Goal: Task Accomplishment & Management: Complete application form

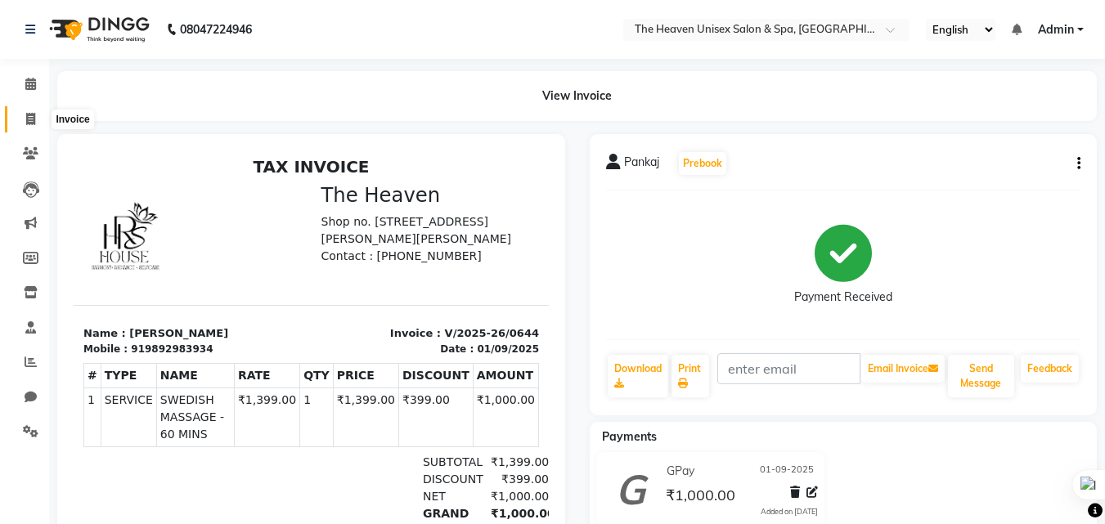
click at [34, 120] on icon at bounding box center [30, 119] width 9 height 12
select select "service"
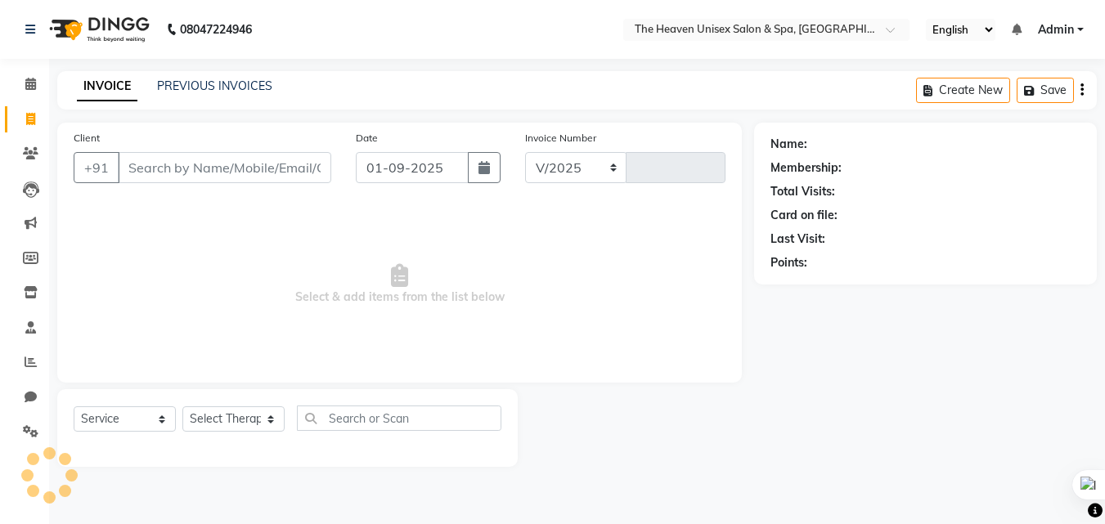
select select "8417"
type input "0645"
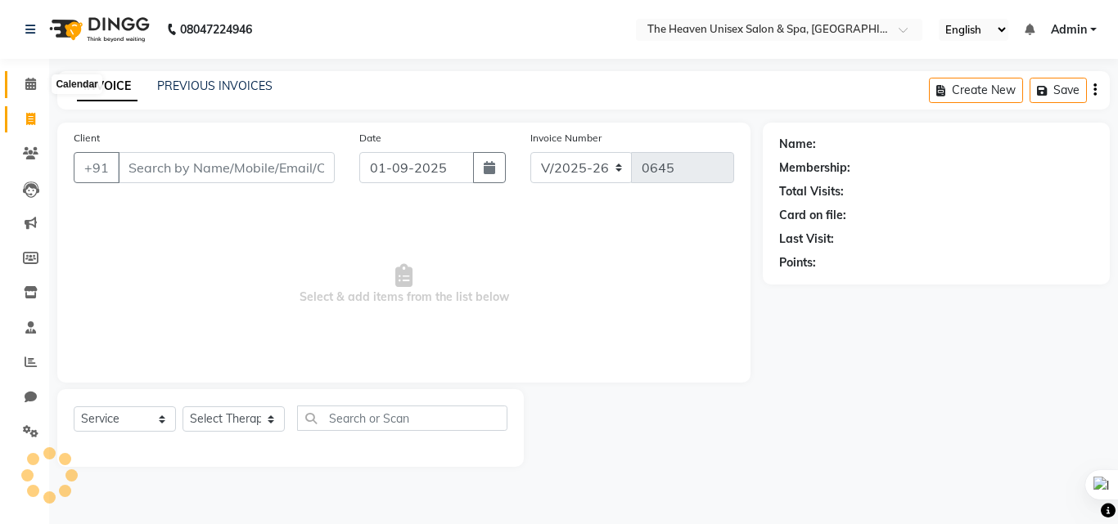
click at [39, 86] on span at bounding box center [30, 84] width 29 height 19
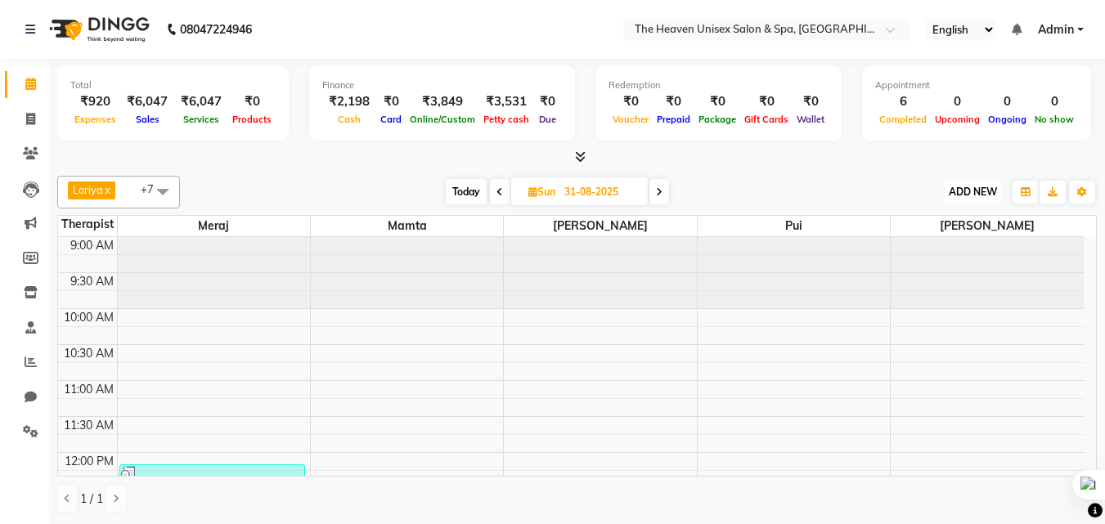
click at [949, 184] on button "ADD NEW Toggle Dropdown" at bounding box center [973, 192] width 56 height 23
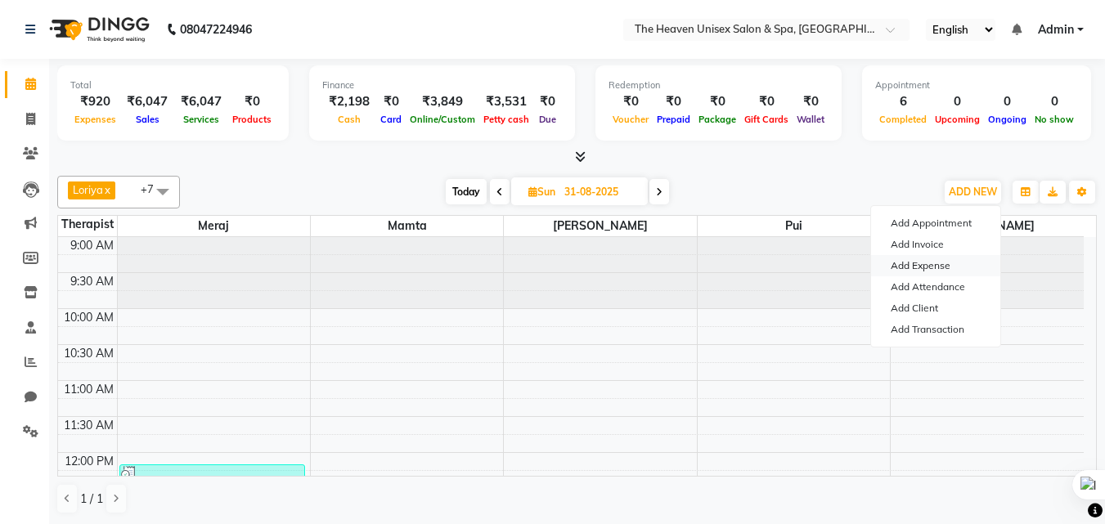
click at [933, 264] on link "Add Expense" at bounding box center [935, 265] width 129 height 21
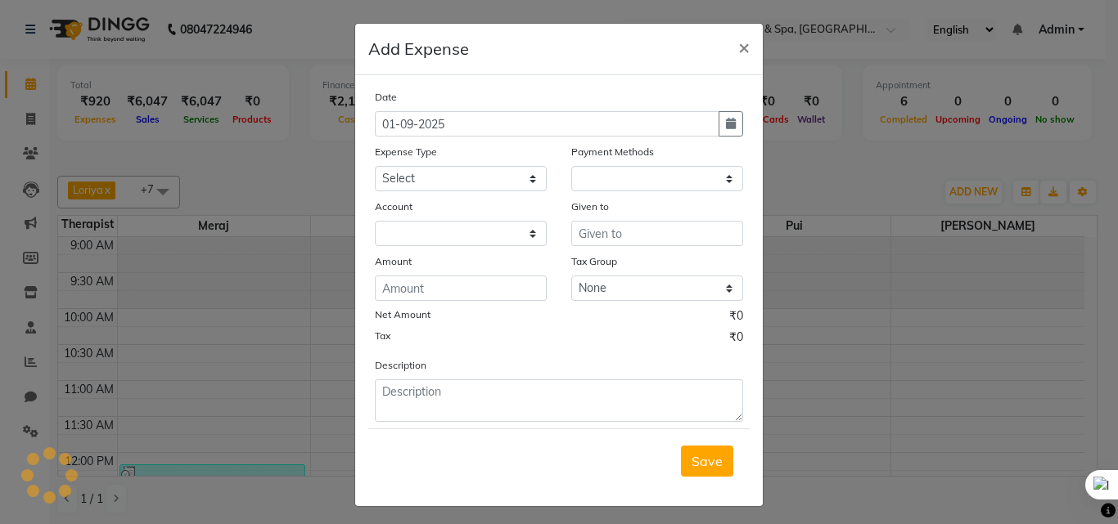
select select "1"
select select "7539"
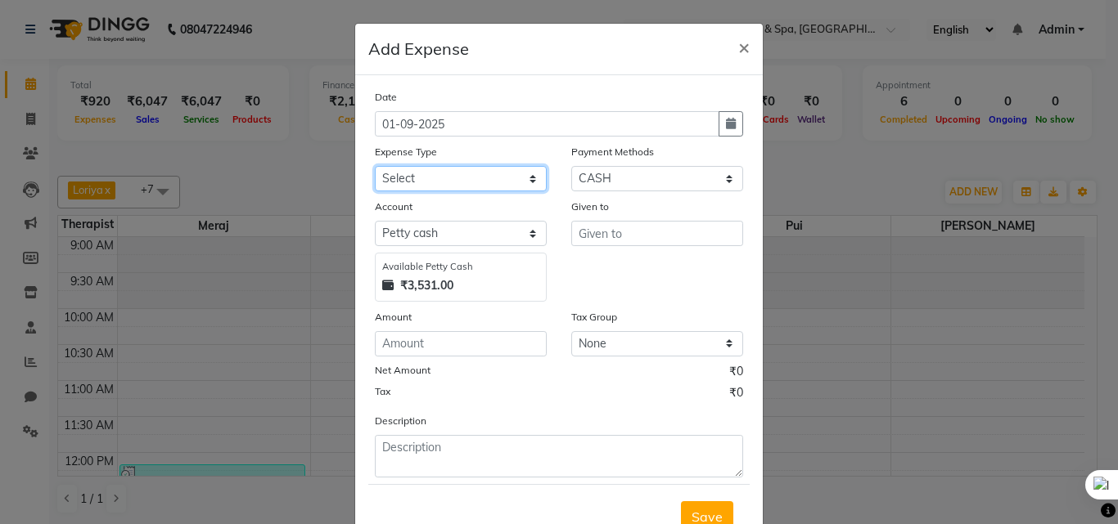
click at [470, 174] on select "Select Advance Salary Bank charges Car maintenance Cash transfer to bank Cash t…" at bounding box center [461, 178] width 172 height 25
select select "26"
click at [375, 166] on select "Select Advance Salary Bank charges Car maintenance Cash transfer to bank Cash t…" at bounding box center [461, 178] width 172 height 25
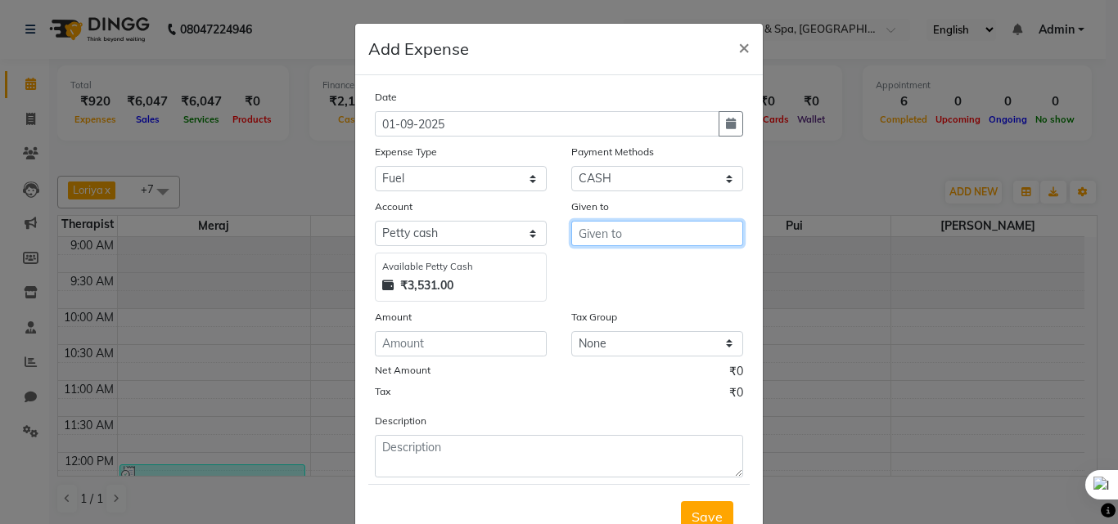
click at [593, 237] on input "text" at bounding box center [657, 233] width 172 height 25
type input "HRS House"
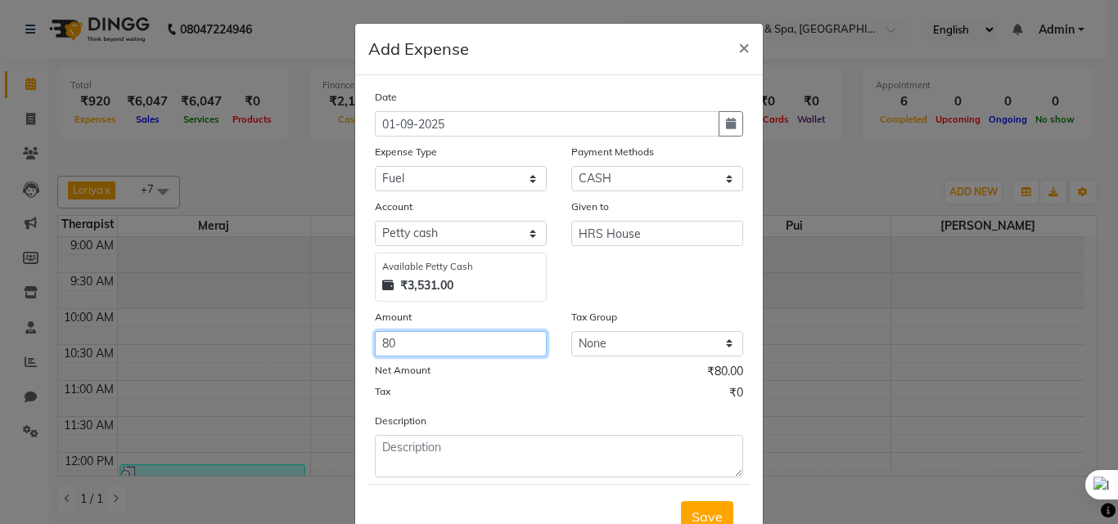
type input "80"
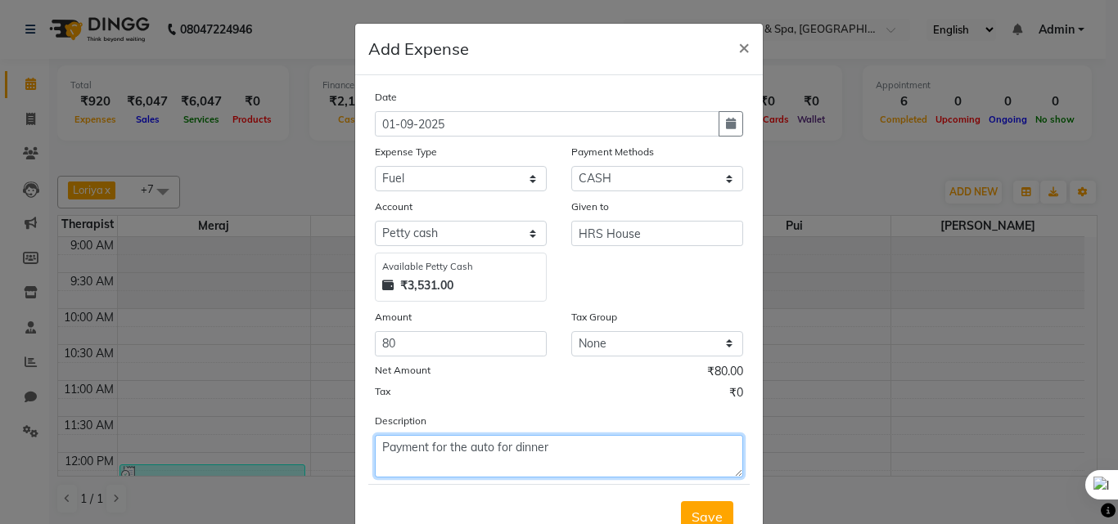
type textarea "Payment for the auto for dinner"
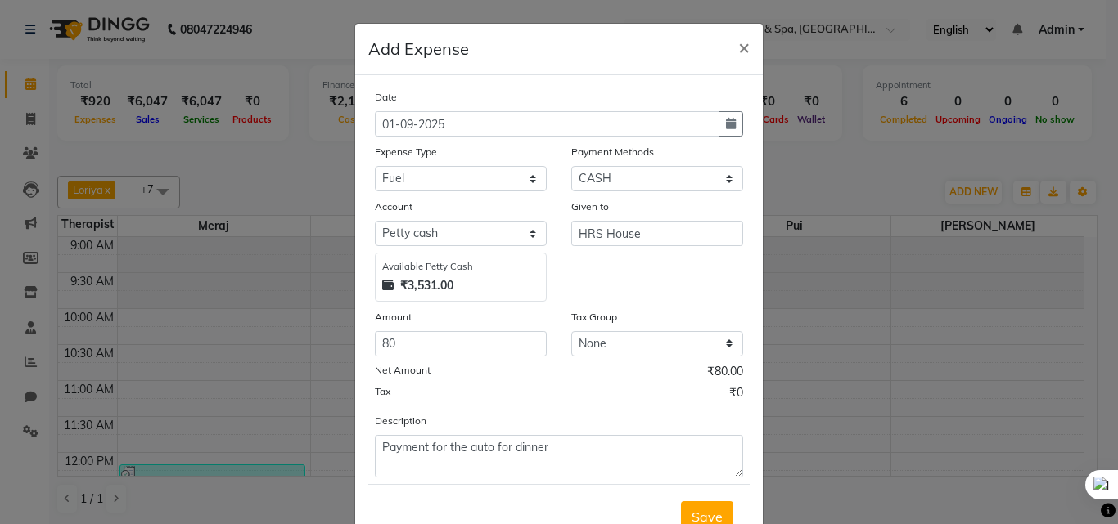
scroll to position [8, 0]
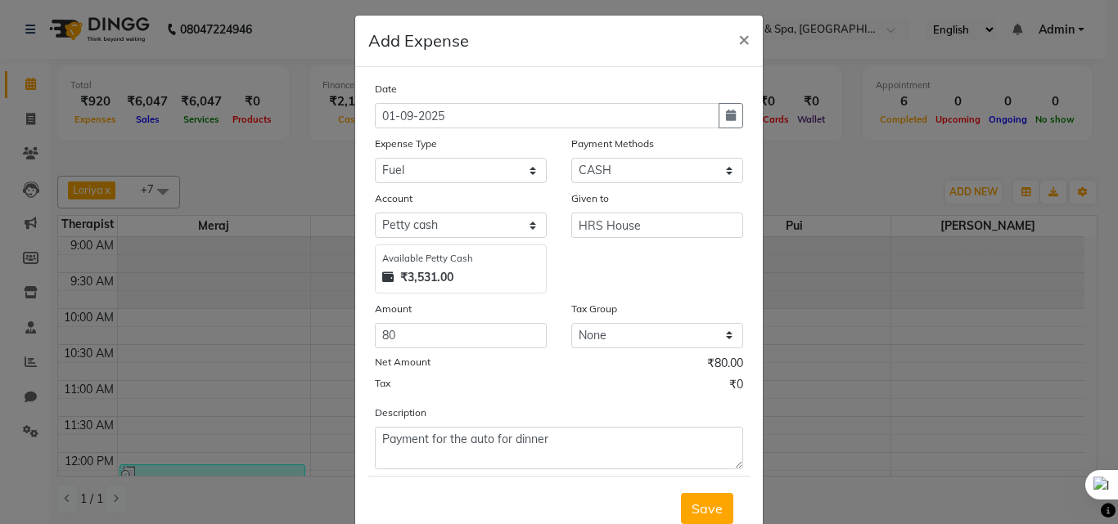
click at [681, 493] on button "Save" at bounding box center [707, 508] width 52 height 31
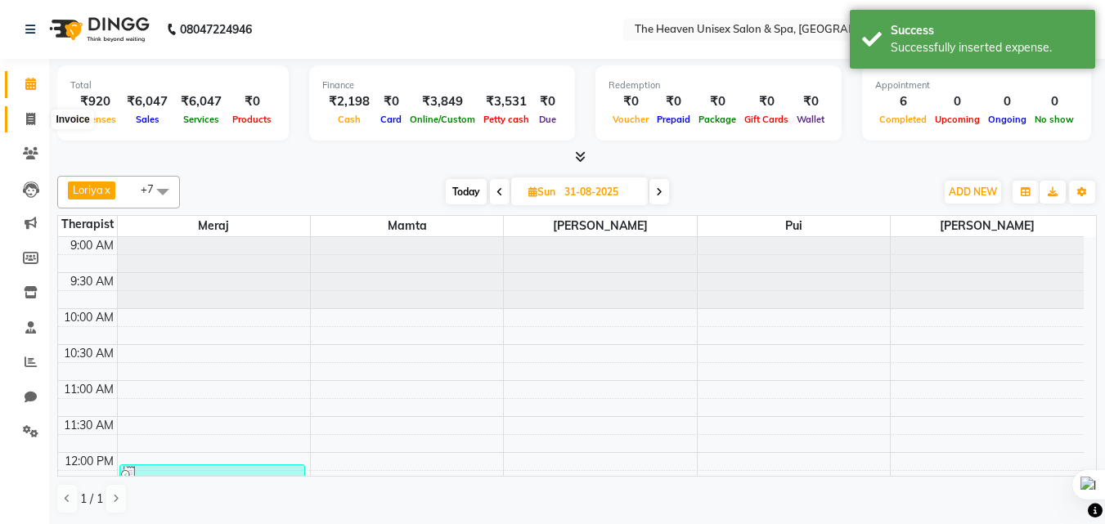
click at [28, 124] on icon at bounding box center [30, 119] width 9 height 12
select select "8417"
select select "service"
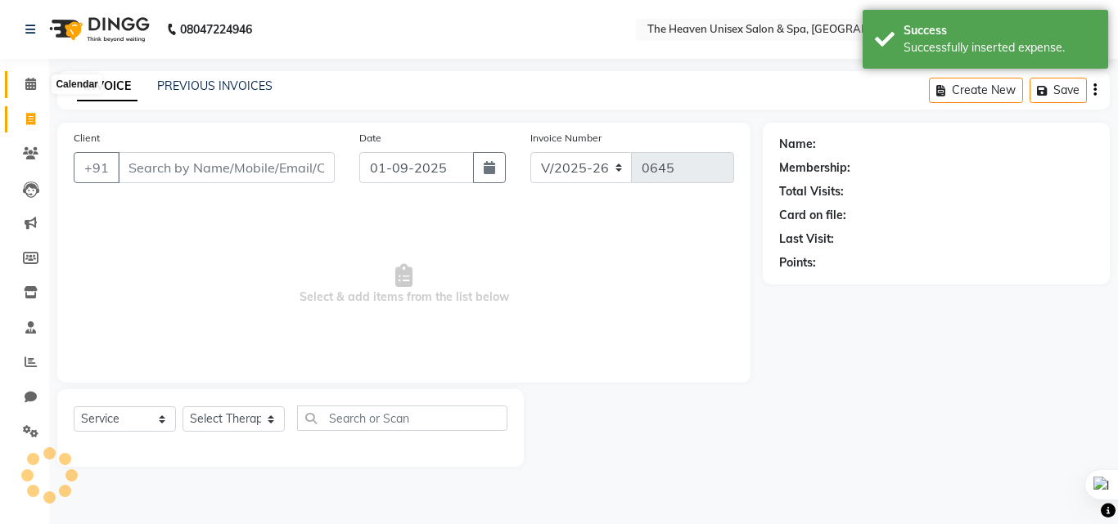
click at [34, 81] on icon at bounding box center [30, 84] width 11 height 12
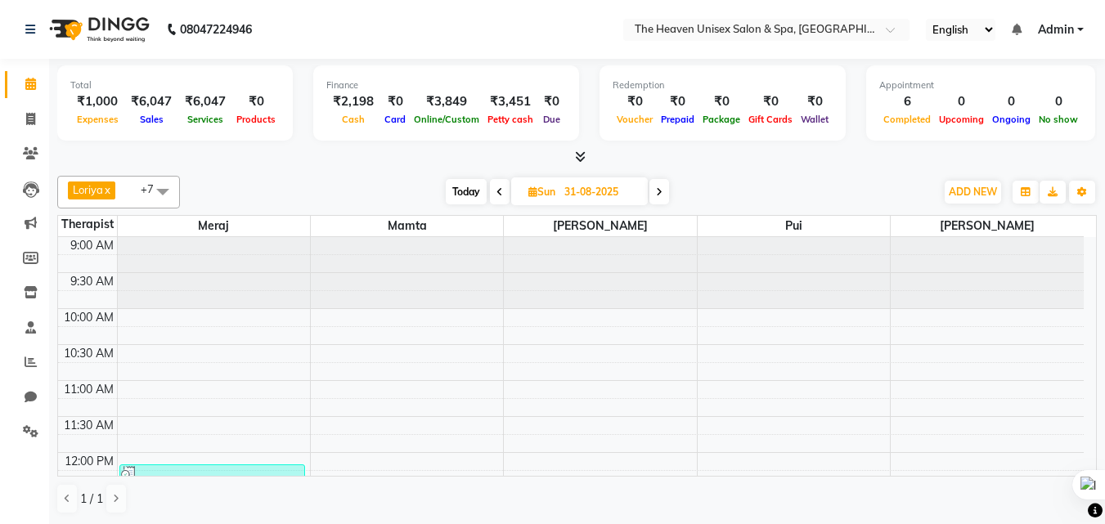
click at [334, 154] on div at bounding box center [577, 157] width 1040 height 17
click at [31, 155] on icon at bounding box center [31, 153] width 16 height 12
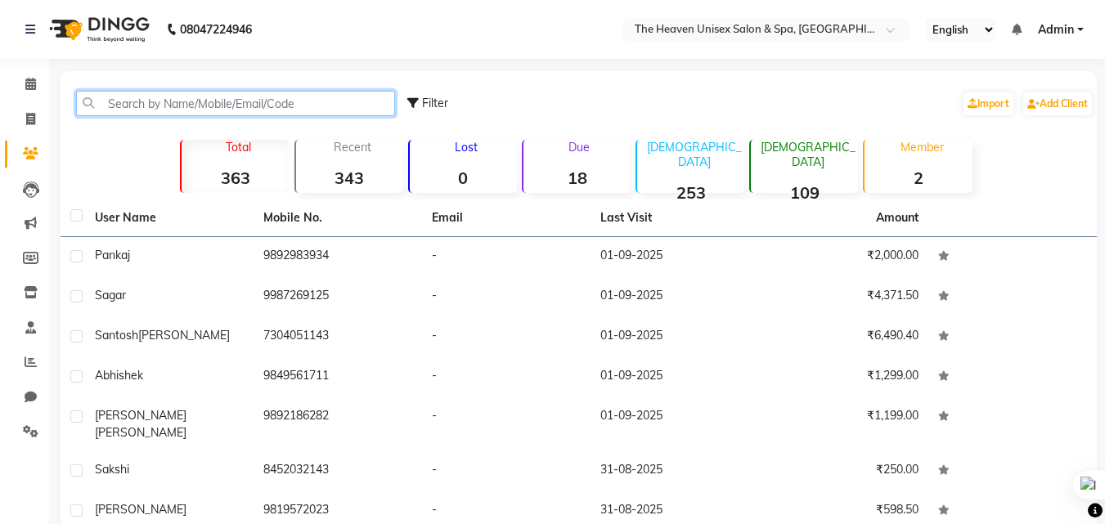
click at [173, 94] on input "text" at bounding box center [235, 103] width 319 height 25
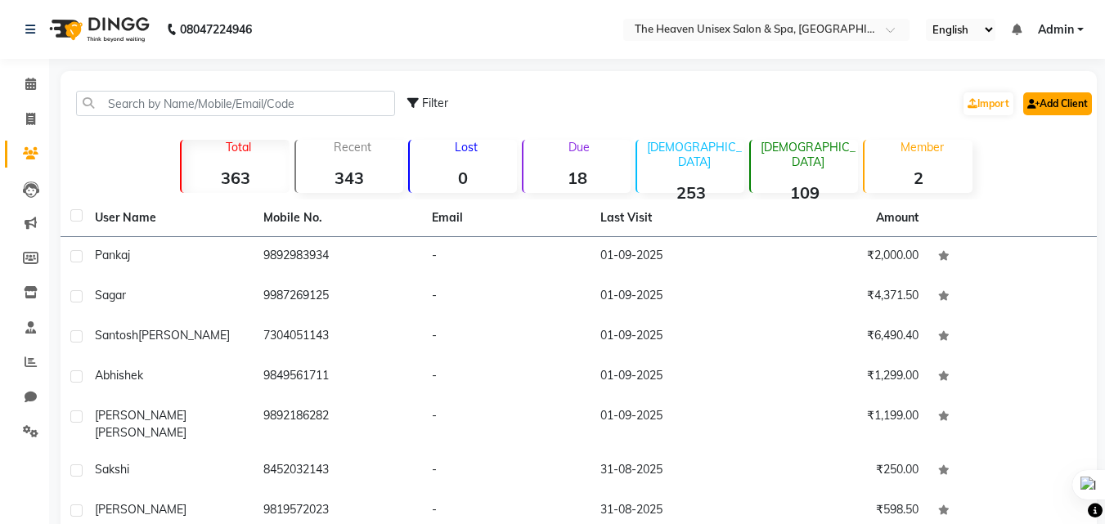
click at [1041, 110] on link "Add Client" at bounding box center [1058, 103] width 69 height 23
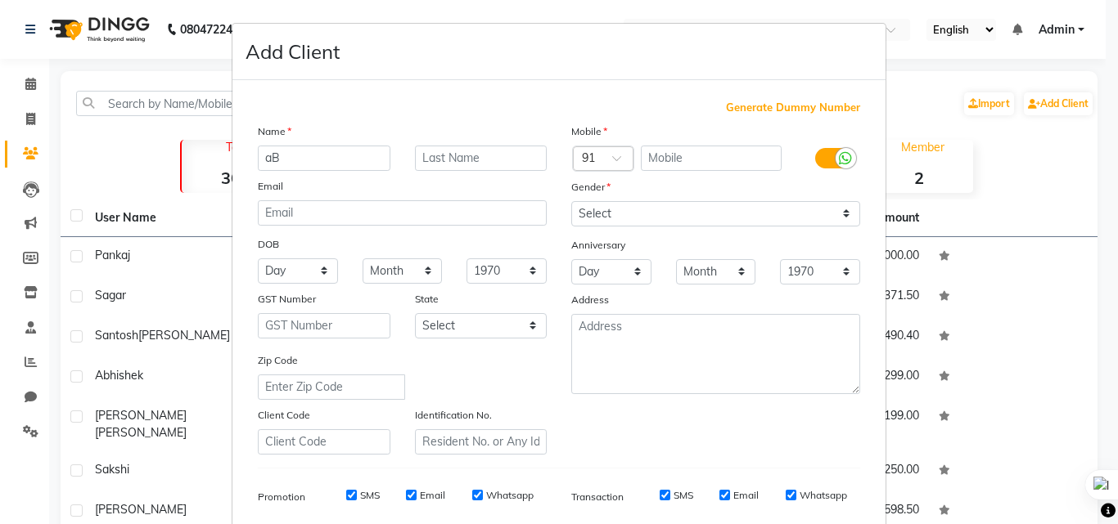
type input "a"
type input "[PERSON_NAME]"
click at [714, 151] on input "text" at bounding box center [712, 158] width 142 height 25
type input "892887268"
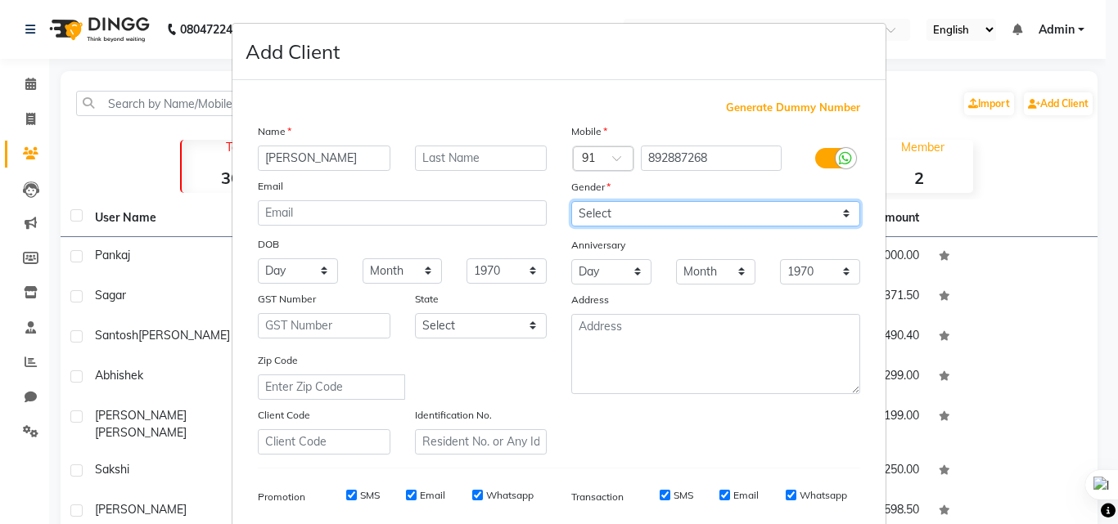
click at [690, 216] on select "Select [DEMOGRAPHIC_DATA] [DEMOGRAPHIC_DATA] Other Prefer Not To Say" at bounding box center [715, 213] width 289 height 25
select select "[DEMOGRAPHIC_DATA]"
click at [571, 201] on select "Select [DEMOGRAPHIC_DATA] [DEMOGRAPHIC_DATA] Other Prefer Not To Say" at bounding box center [715, 213] width 289 height 25
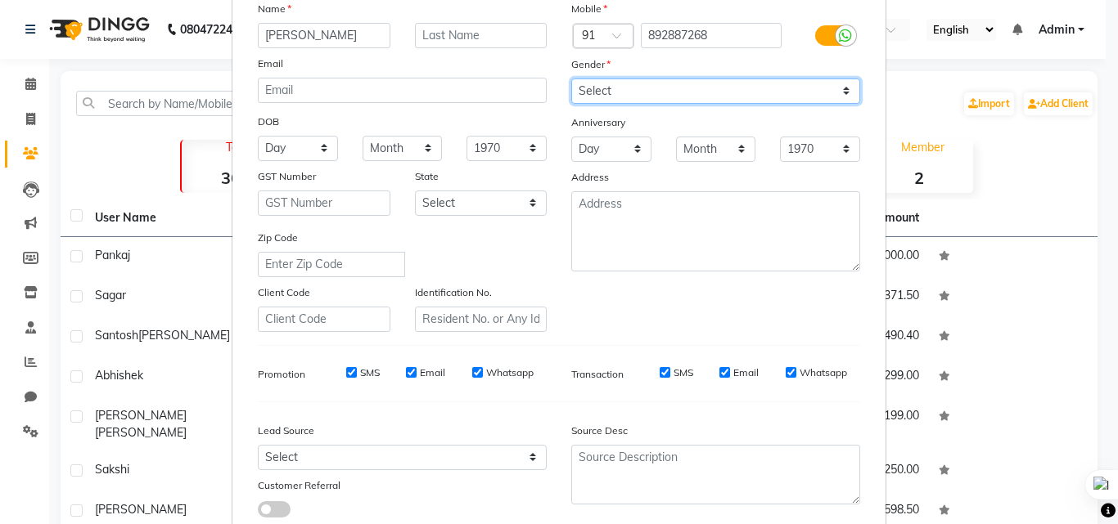
scroll to position [164, 0]
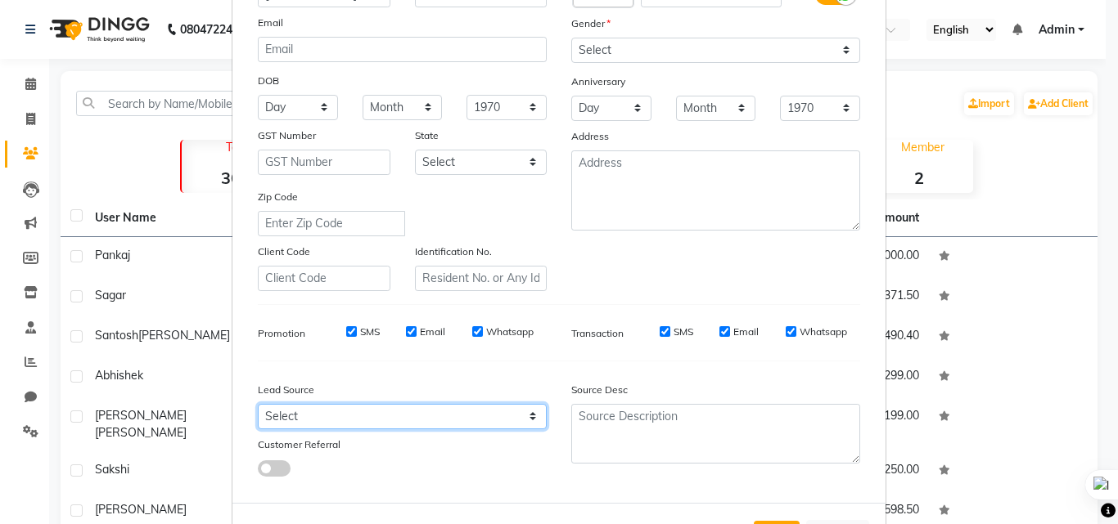
click at [396, 412] on select "Select Walk-in Referral Internet Friend Word of Mouth Advertisement Facebook Ju…" at bounding box center [402, 416] width 289 height 25
select select "55212"
click at [258, 404] on select "Select Walk-in Referral Internet Friend Word of Mouth Advertisement Facebook Ju…" at bounding box center [402, 416] width 289 height 25
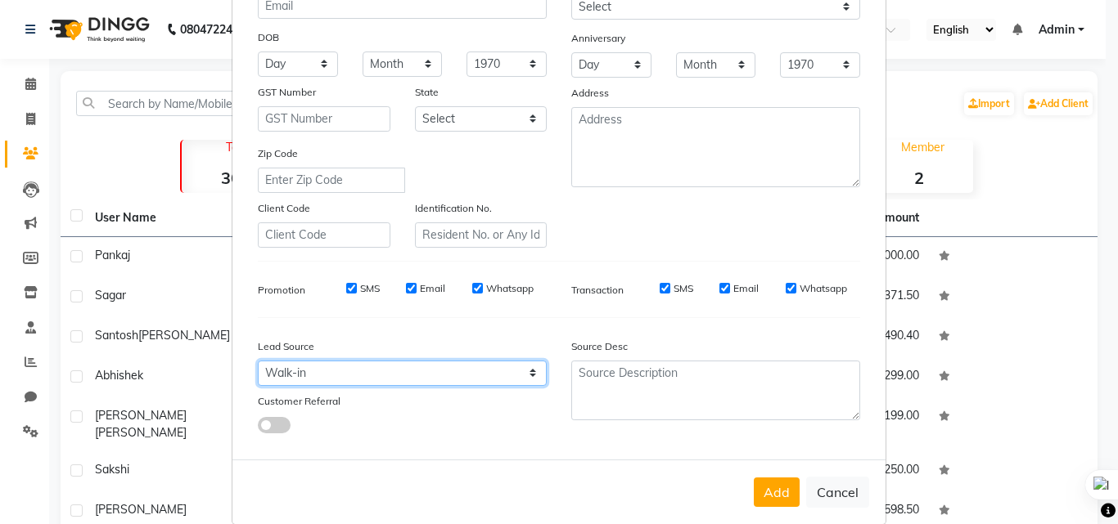
scroll to position [231, 0]
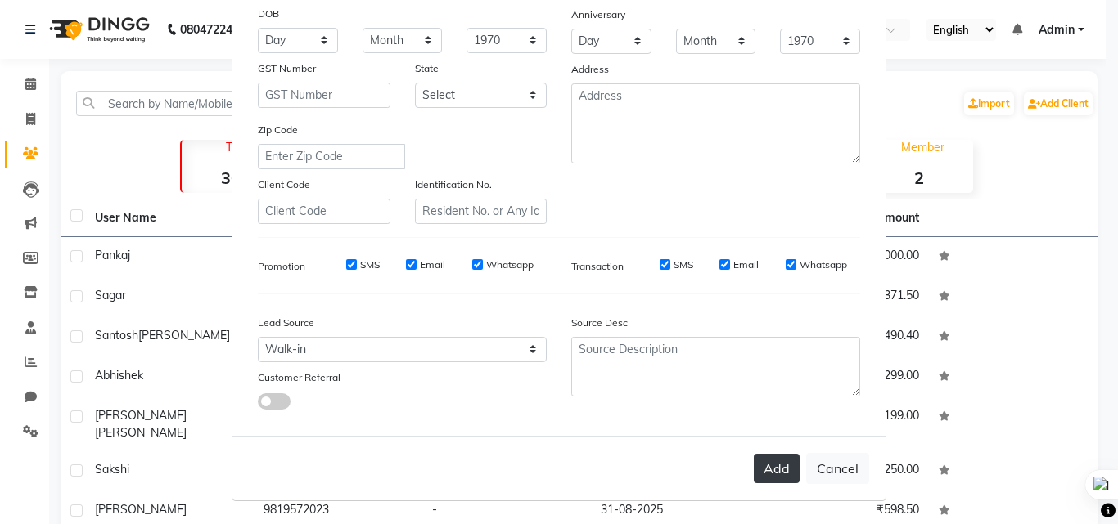
click at [761, 469] on button "Add" at bounding box center [777, 468] width 46 height 29
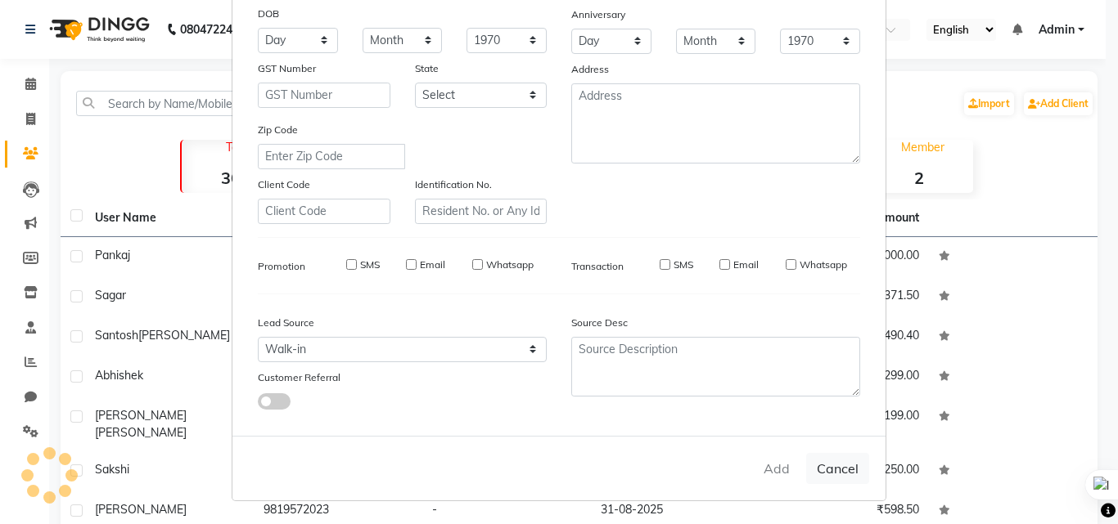
select select
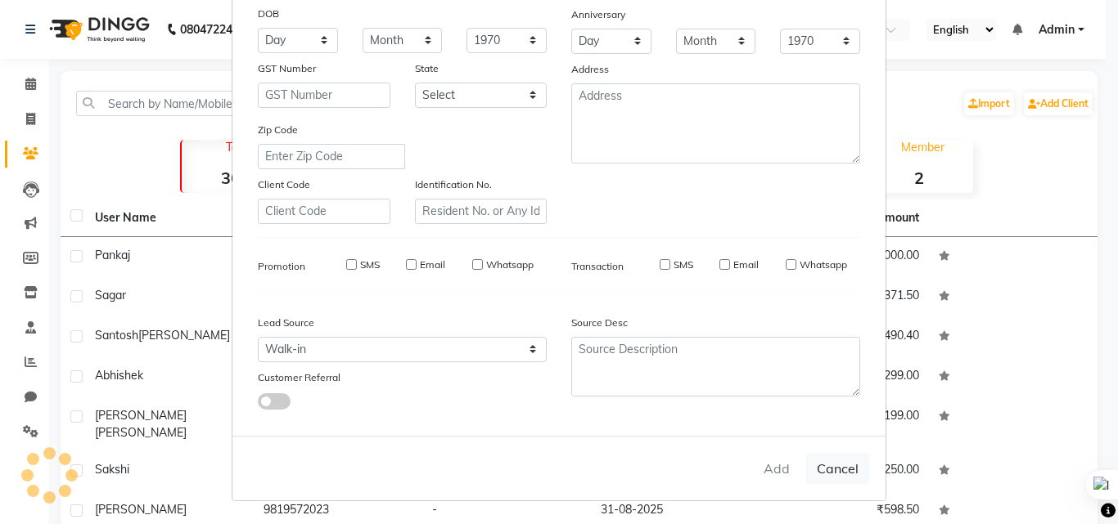
select select
checkbox input "false"
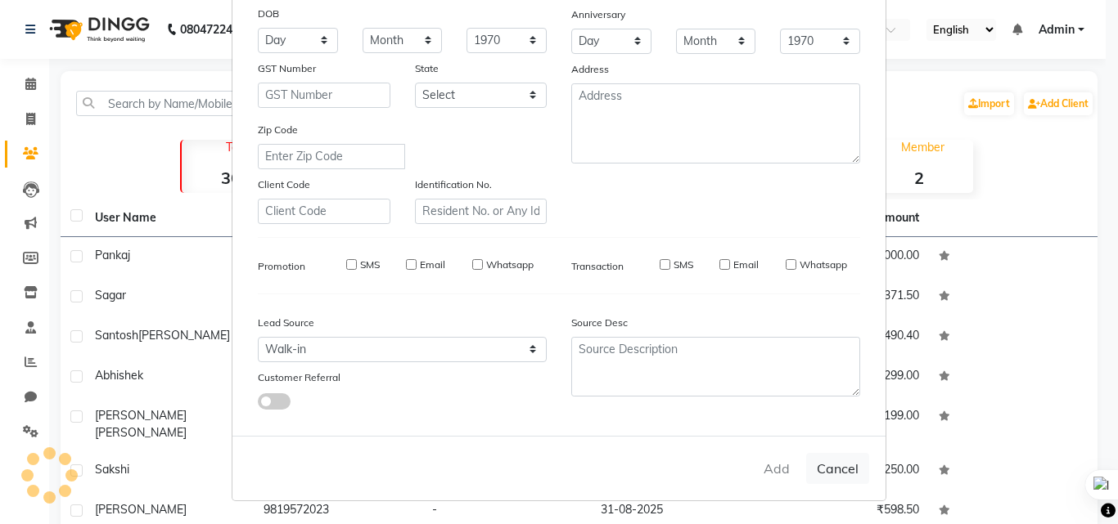
checkbox input "false"
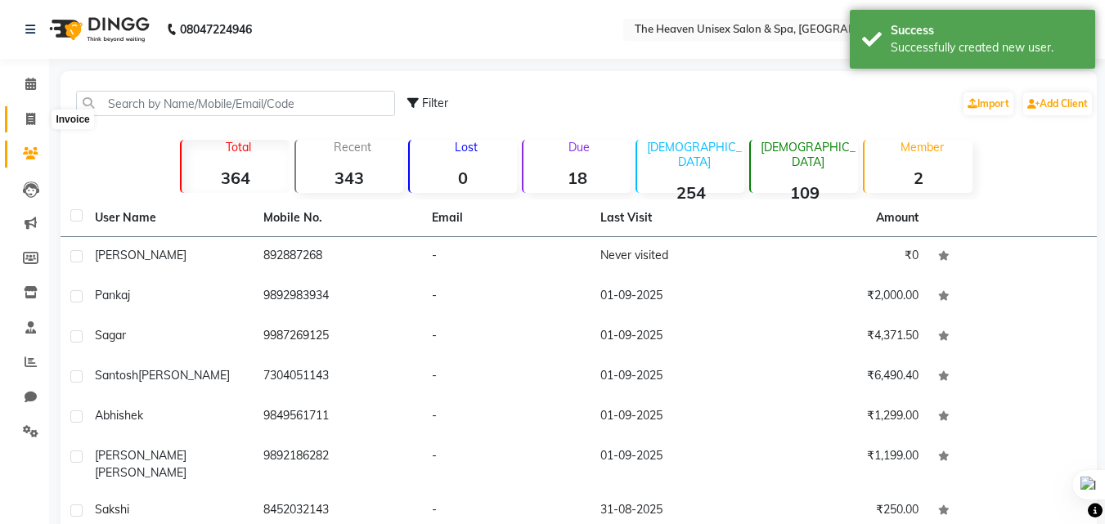
click at [40, 120] on span at bounding box center [30, 119] width 29 height 19
select select "8417"
select select "service"
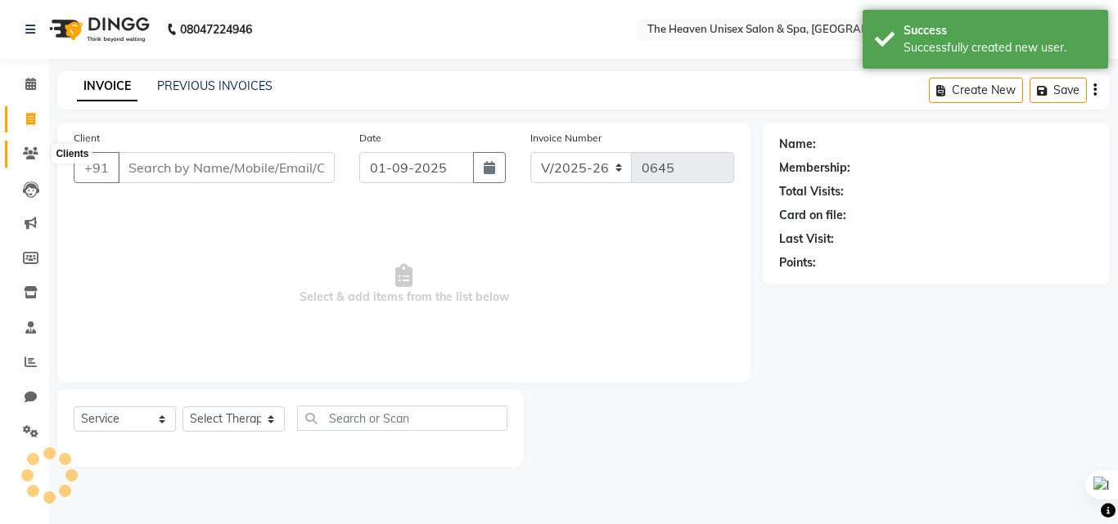
click at [30, 156] on icon at bounding box center [31, 153] width 16 height 12
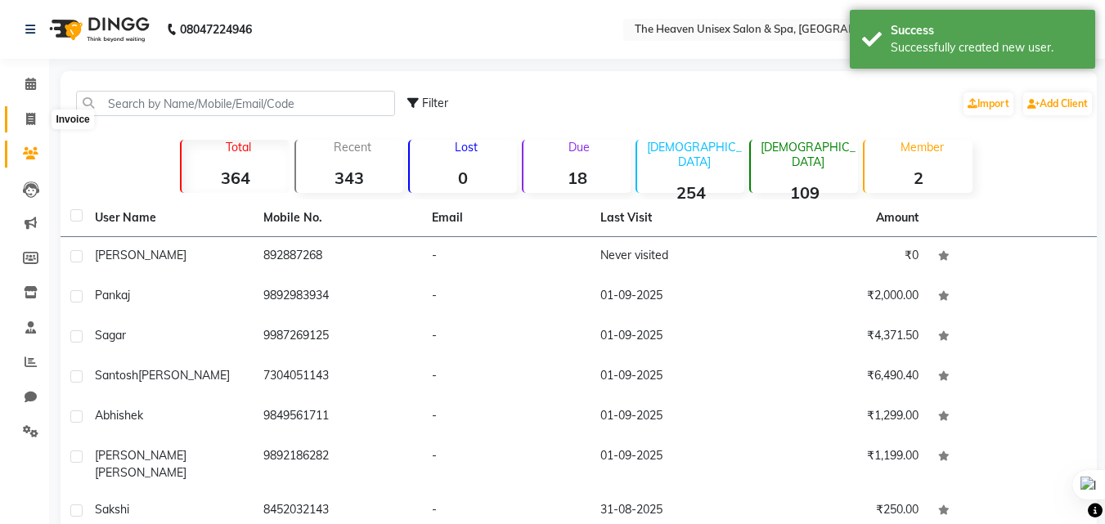
click at [36, 111] on span at bounding box center [30, 119] width 29 height 19
select select "8417"
select select "service"
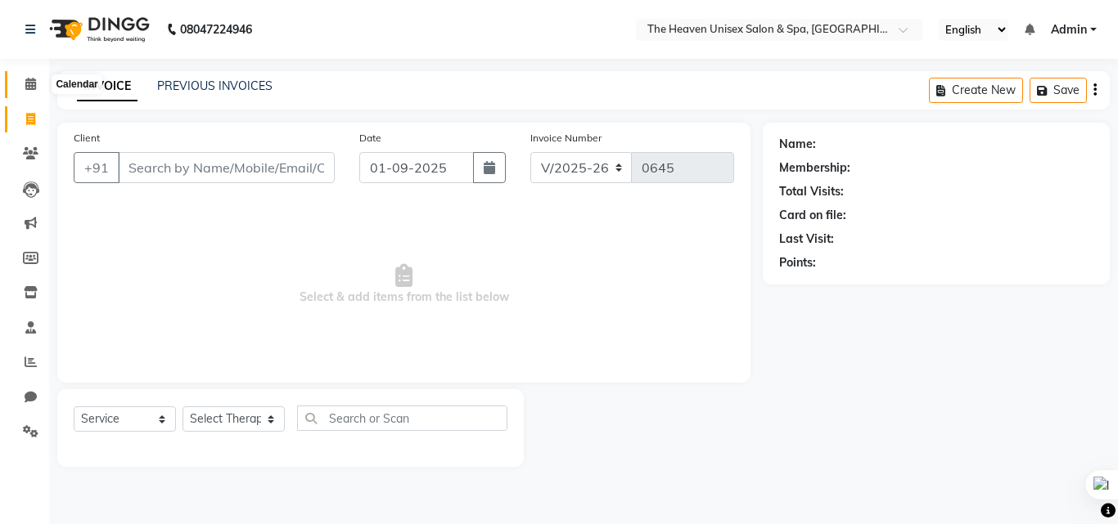
click at [35, 79] on icon at bounding box center [30, 84] width 11 height 12
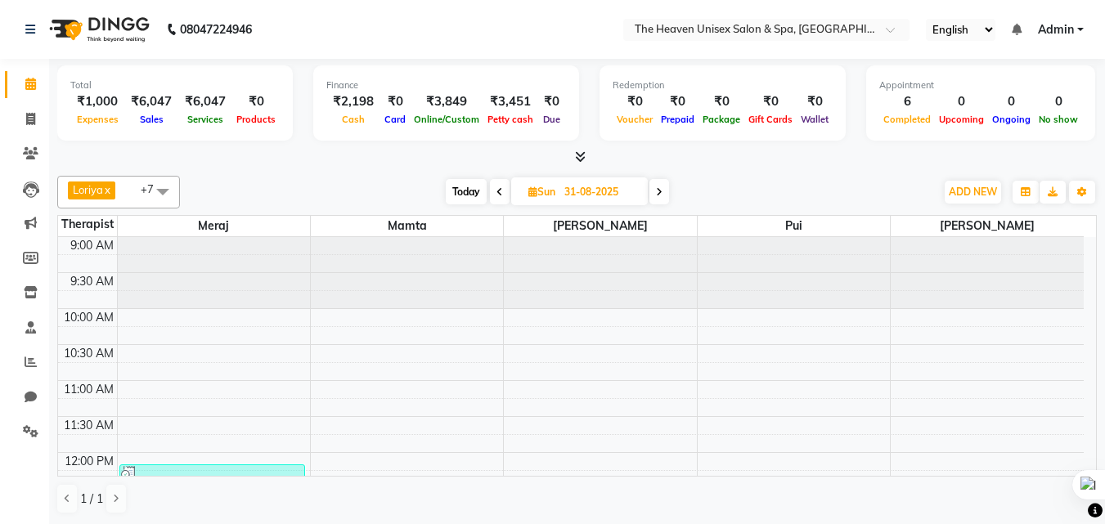
click at [1084, 29] on ul "English ENGLISH Español العربية मराठी हिंदी ગુજરાતી தமிழ் 中文 Notifications noth…" at bounding box center [1005, 30] width 174 height 22
click at [1065, 31] on span "Admin" at bounding box center [1056, 29] width 36 height 17
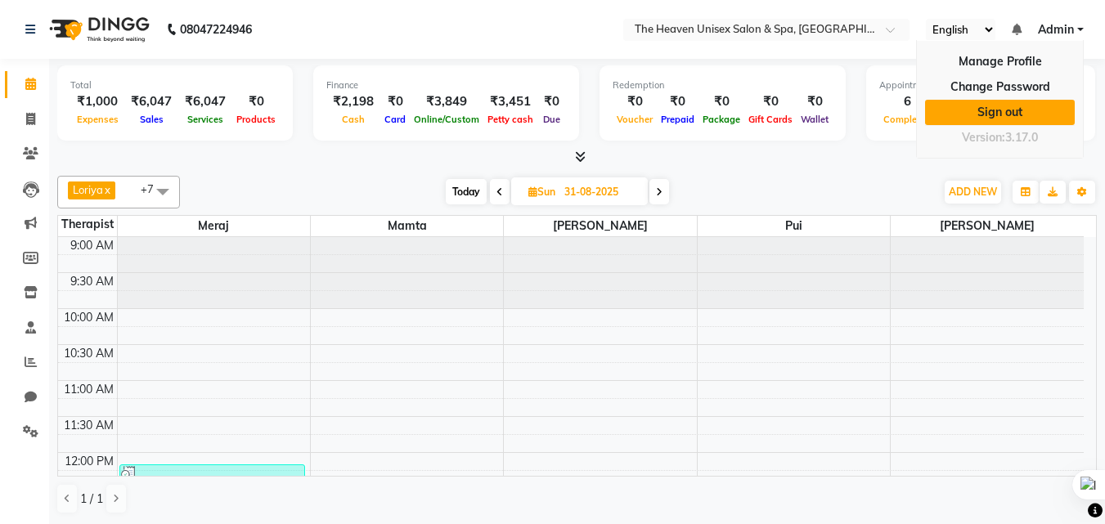
click at [994, 107] on link "Sign out" at bounding box center [1000, 112] width 150 height 25
